Goal: Task Accomplishment & Management: Manage account settings

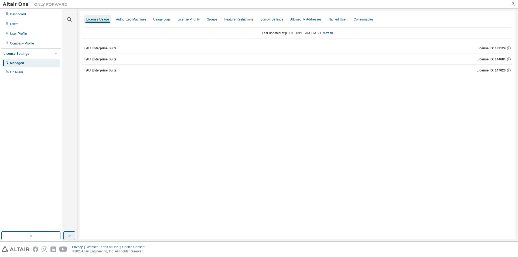
click at [68, 234] on icon "button" at bounding box center [69, 236] width 4 height 4
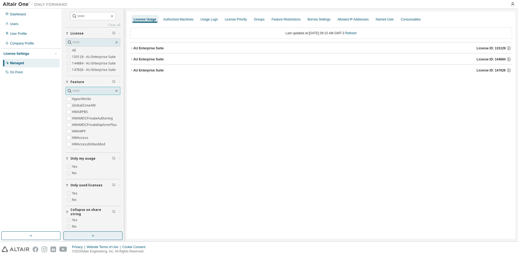
click at [77, 88] on input "text" at bounding box center [93, 90] width 42 height 5
type input "********"
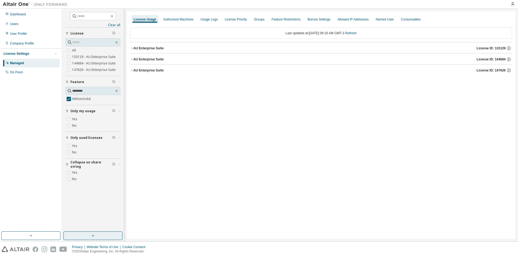
click at [132, 47] on icon "button" at bounding box center [131, 48] width 3 height 3
click at [132, 73] on icon "button" at bounding box center [131, 72] width 3 height 3
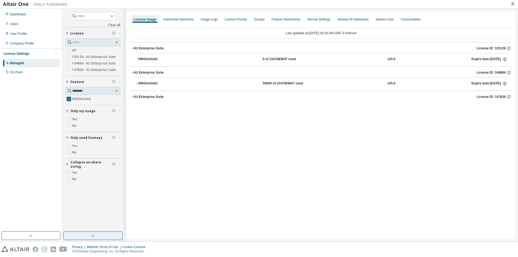
click at [134, 97] on div "AU Enterprise Suite" at bounding box center [148, 97] width 30 height 4
click at [138, 82] on div "HWSimSolid" at bounding box center [162, 83] width 49 height 5
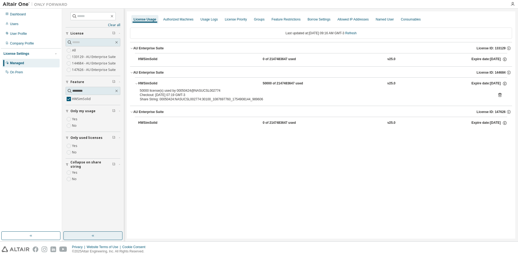
click at [499, 94] on icon at bounding box center [499, 94] width 5 height 5
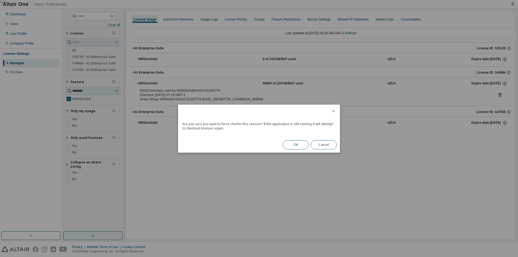
click at [297, 143] on button "OK" at bounding box center [296, 144] width 26 height 9
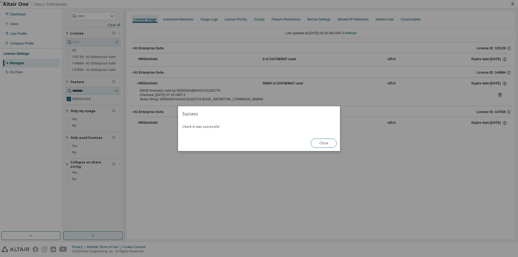
drag, startPoint x: 321, startPoint y: 142, endPoint x: 49, endPoint y: 108, distance: 274.7
click at [321, 142] on button "Close" at bounding box center [324, 143] width 26 height 9
